Goal: Register for event/course

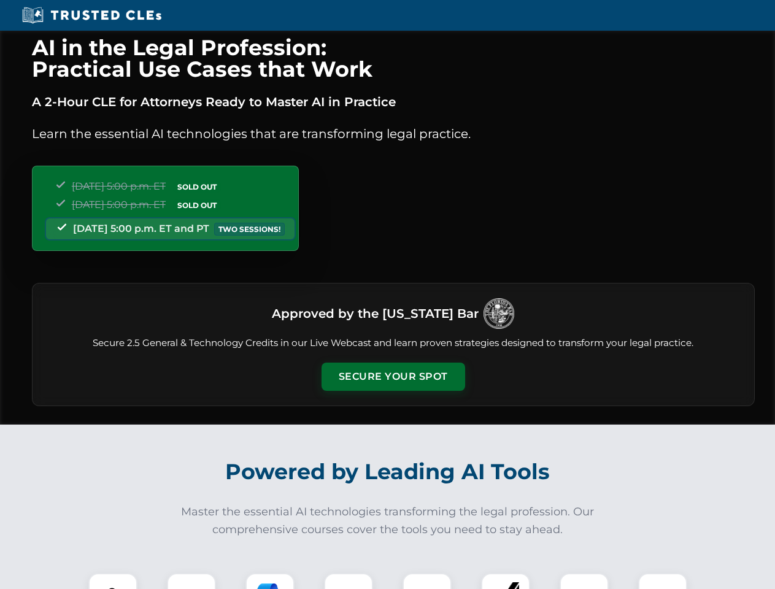
click at [393, 377] on button "Secure Your Spot" at bounding box center [393, 377] width 144 height 28
click at [113, 581] on img at bounding box center [113, 598] width 36 height 36
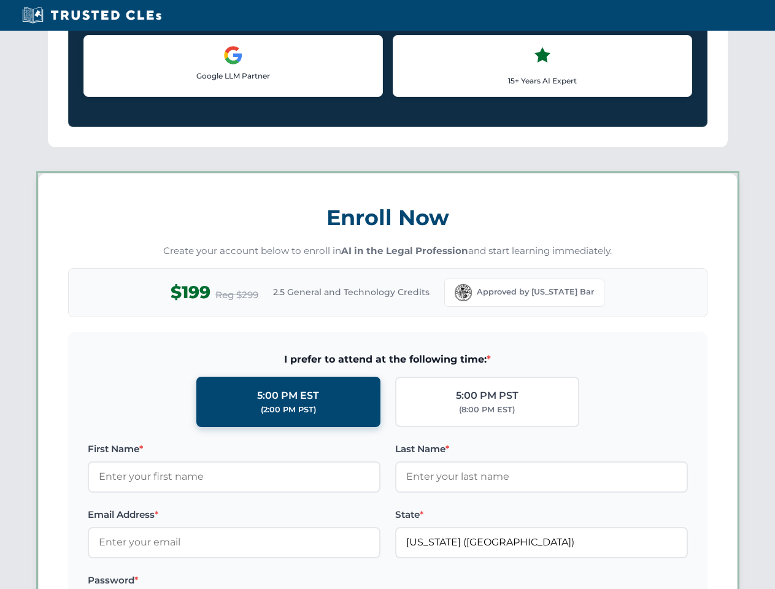
click at [270, 581] on label "Password *" at bounding box center [234, 580] width 293 height 15
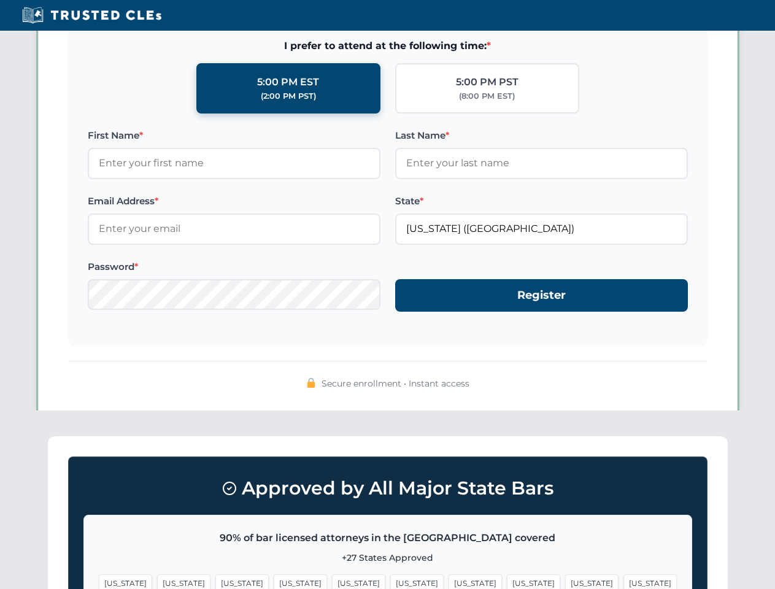
click at [565, 581] on span "[US_STATE]" at bounding box center [591, 583] width 53 height 18
